Goal: Task Accomplishment & Management: Manage account settings

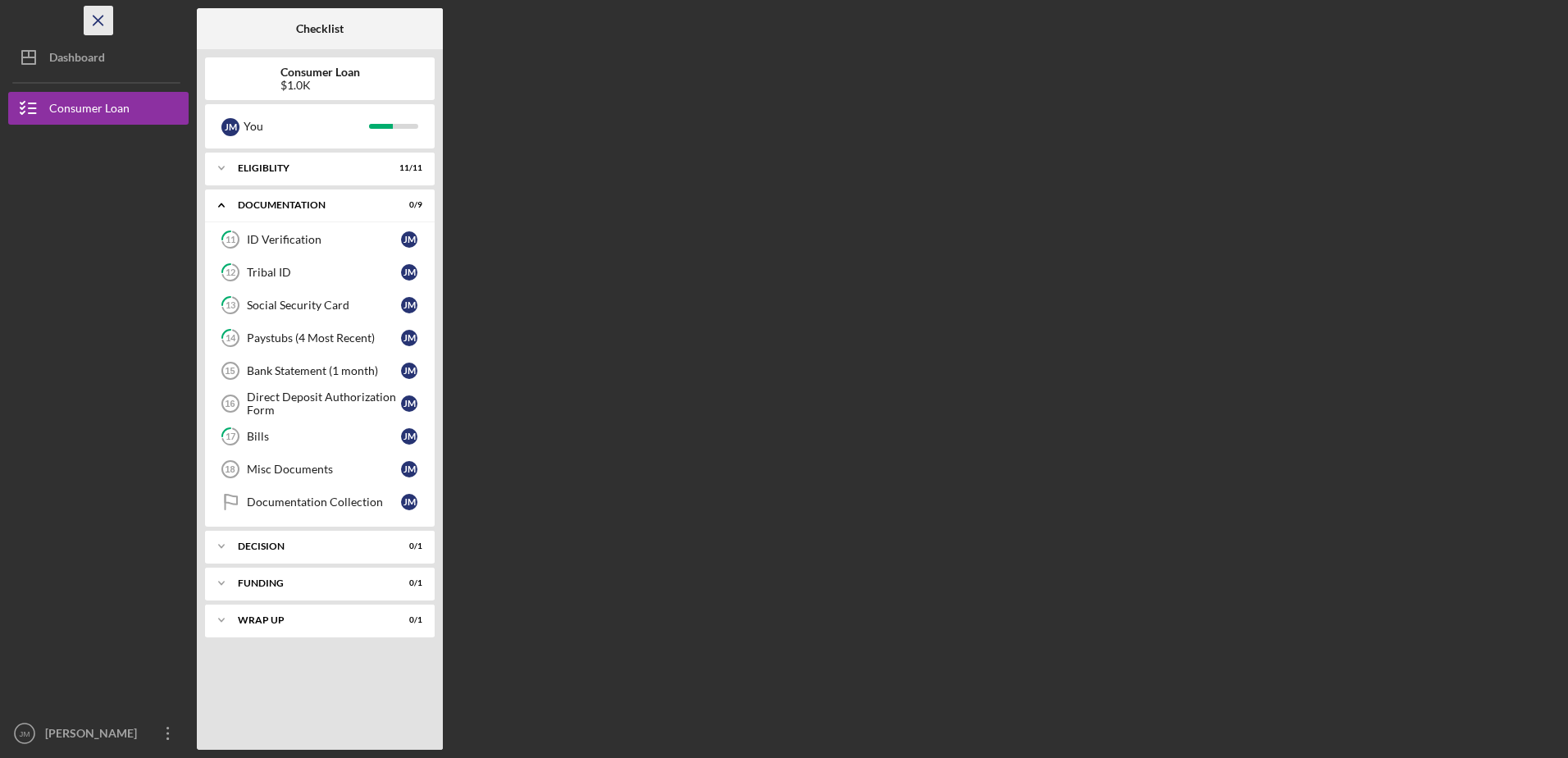
click at [103, 20] on icon "Icon/Menu Close" at bounding box center [99, 21] width 37 height 37
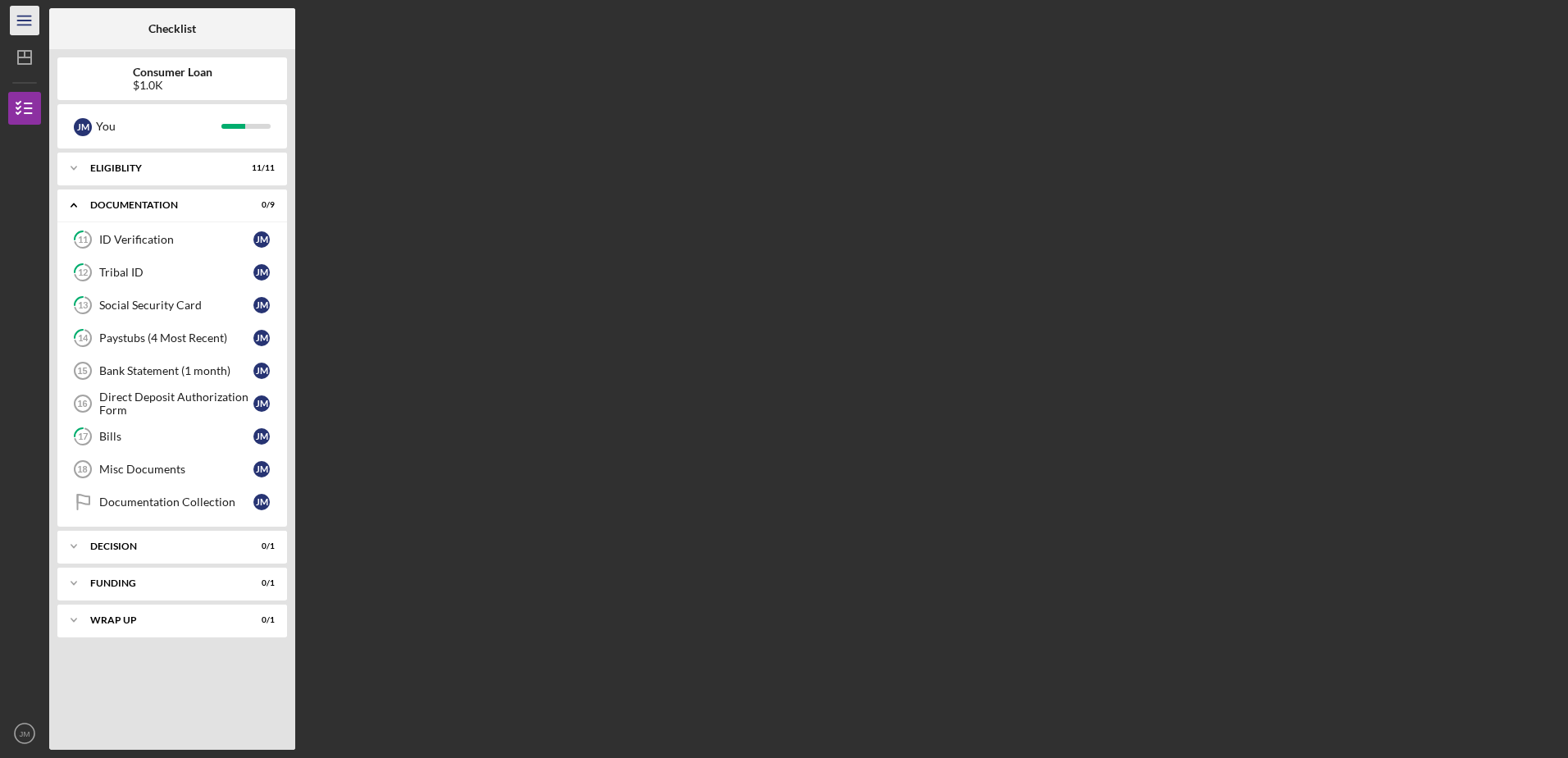
click at [24, 24] on icon "Icon/Menu" at bounding box center [25, 21] width 37 height 37
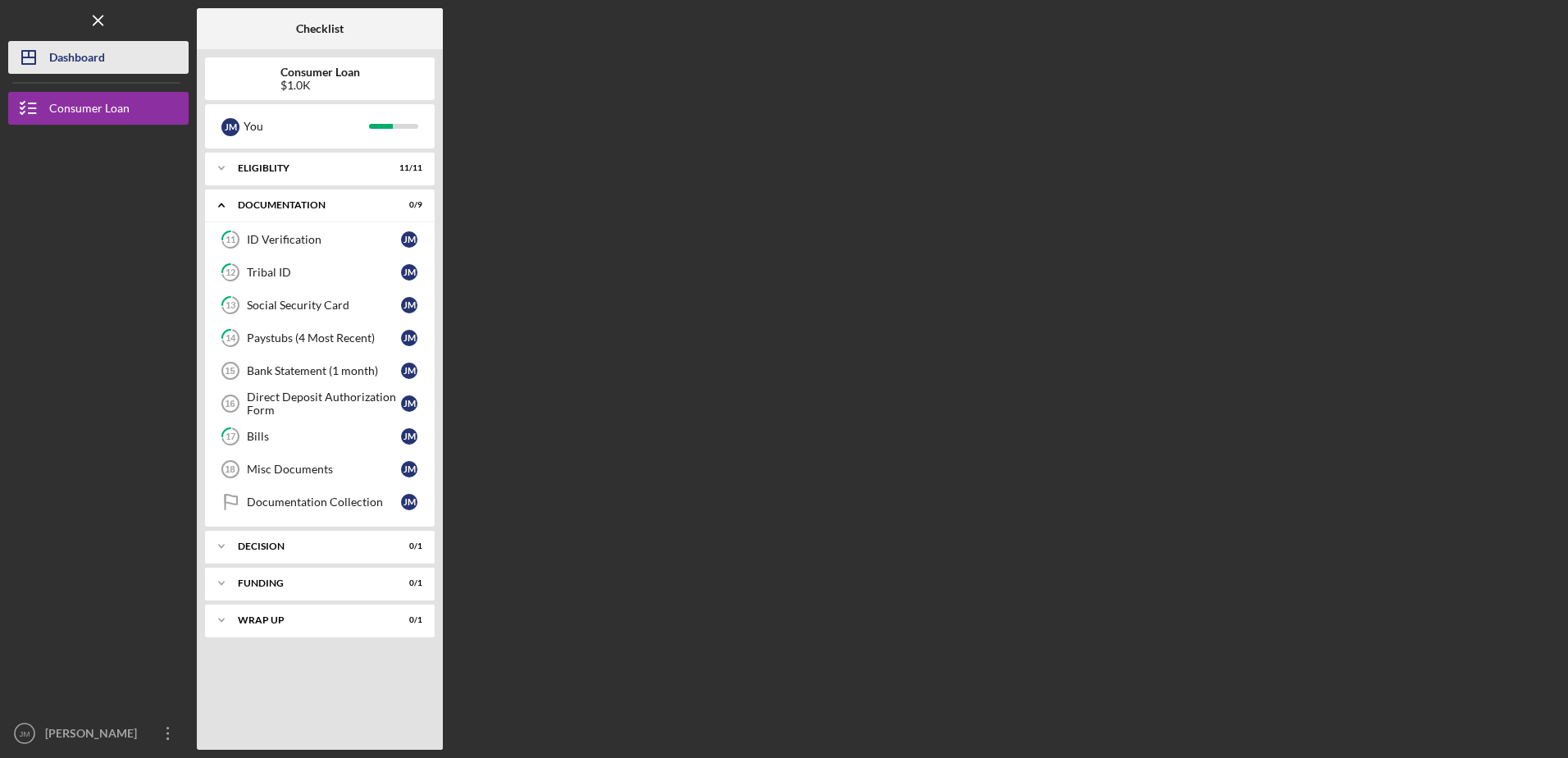
click at [81, 63] on div "Dashboard" at bounding box center [77, 59] width 56 height 37
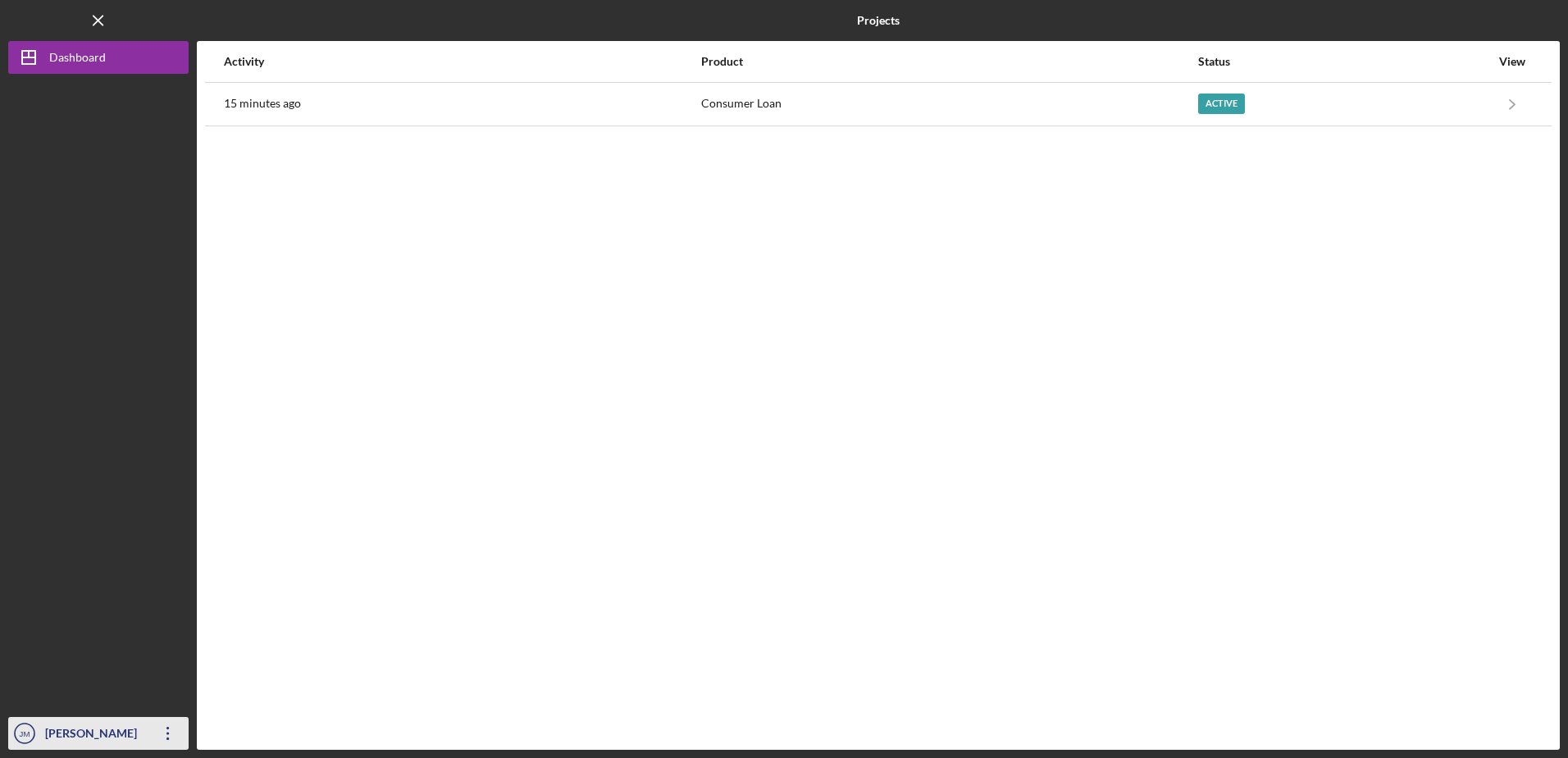
click at [113, 730] on div "[PERSON_NAME]" at bounding box center [95, 735] width 107 height 37
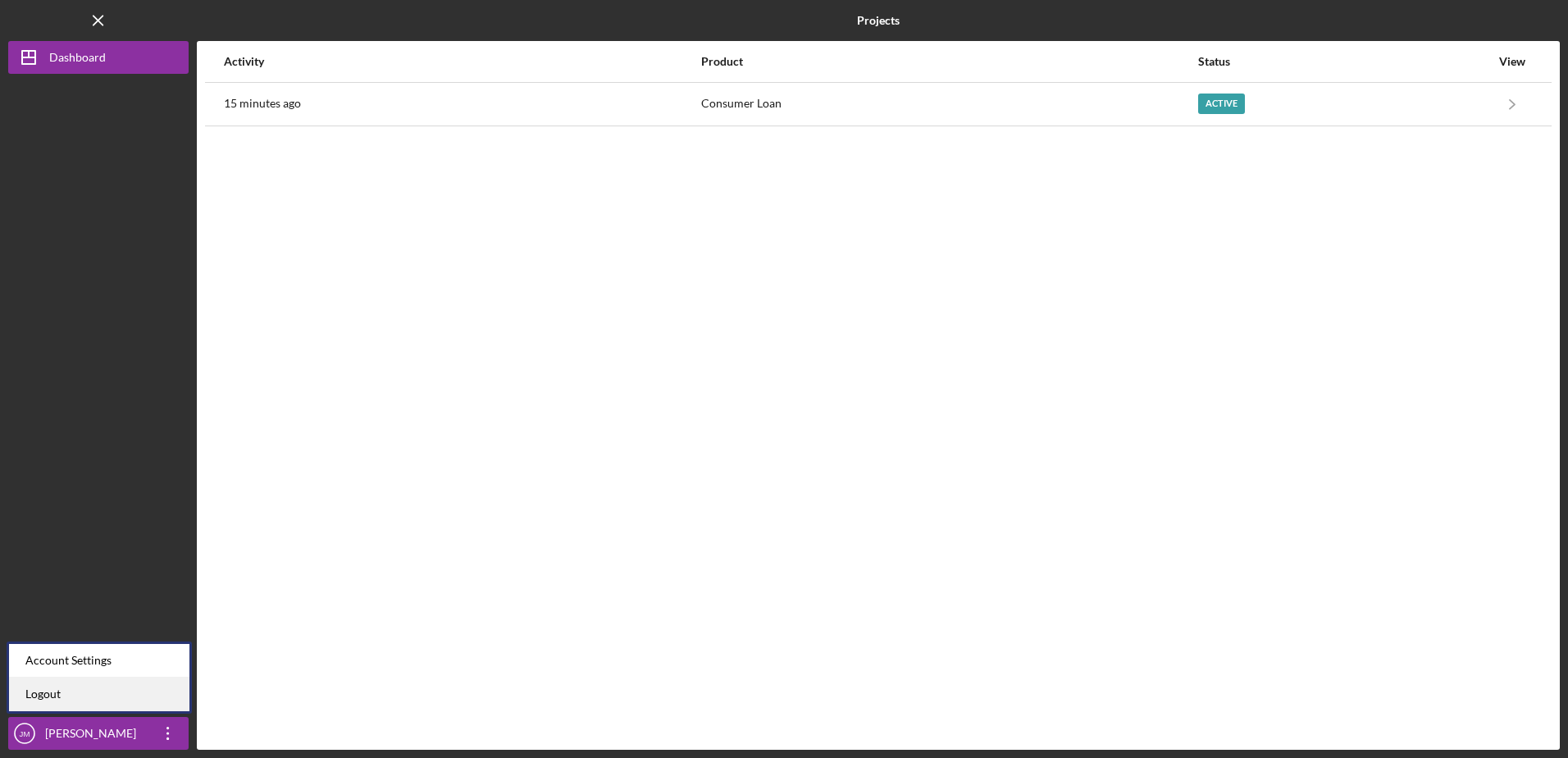
click at [53, 696] on link "Logout" at bounding box center [99, 694] width 181 height 34
